Goal: Download file/media

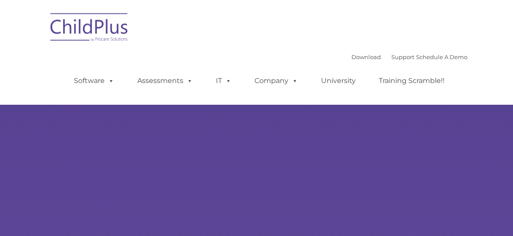
type input ""
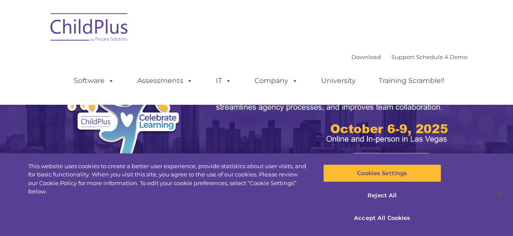
select select "MEDIUM"
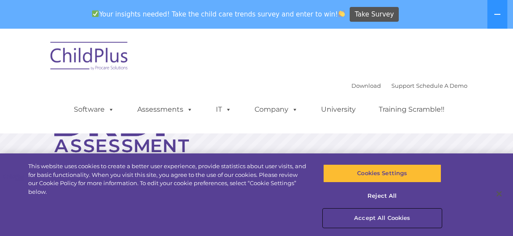
click at [392, 215] on button "Accept All Cookies" at bounding box center [382, 218] width 118 height 18
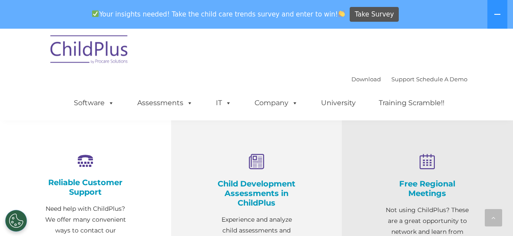
scroll to position [262, 0]
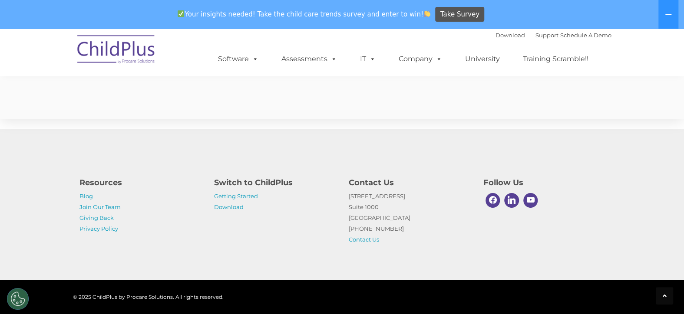
scroll to position [1847, 0]
click at [222, 208] on link "Download" at bounding box center [229, 207] width 30 height 7
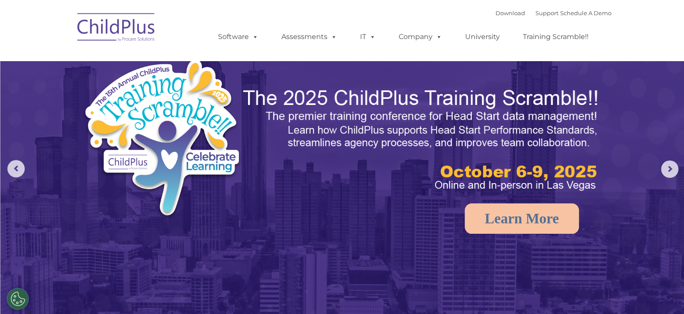
select select "MEDIUM"
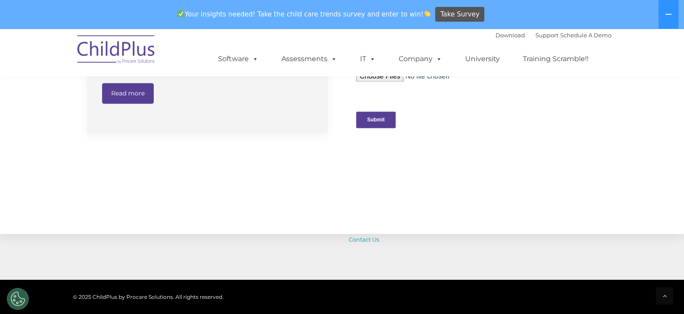
scroll to position [1016, 0]
